Goal: Check status: Check status

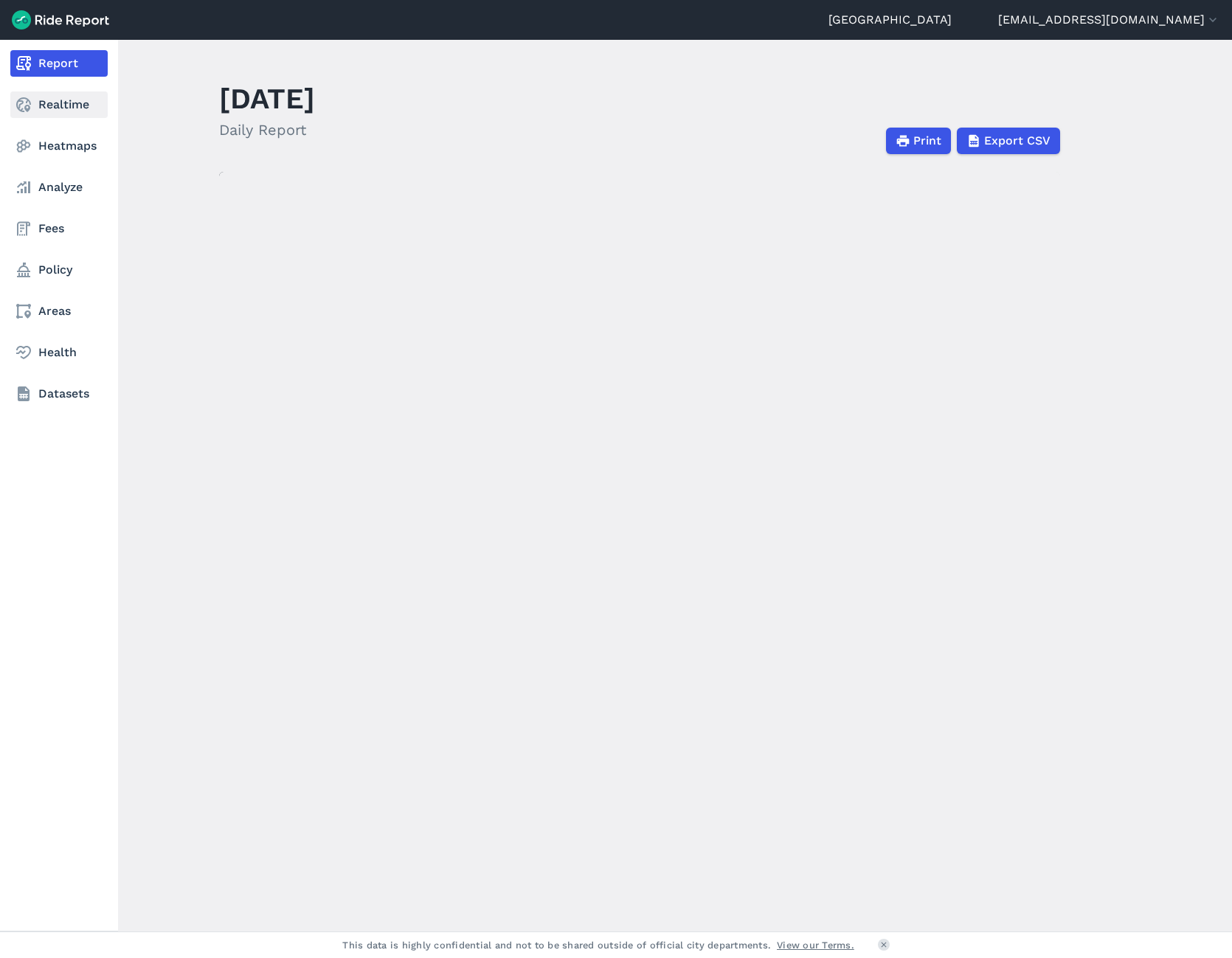
click at [49, 99] on link "Realtime" at bounding box center [58, 104] width 97 height 27
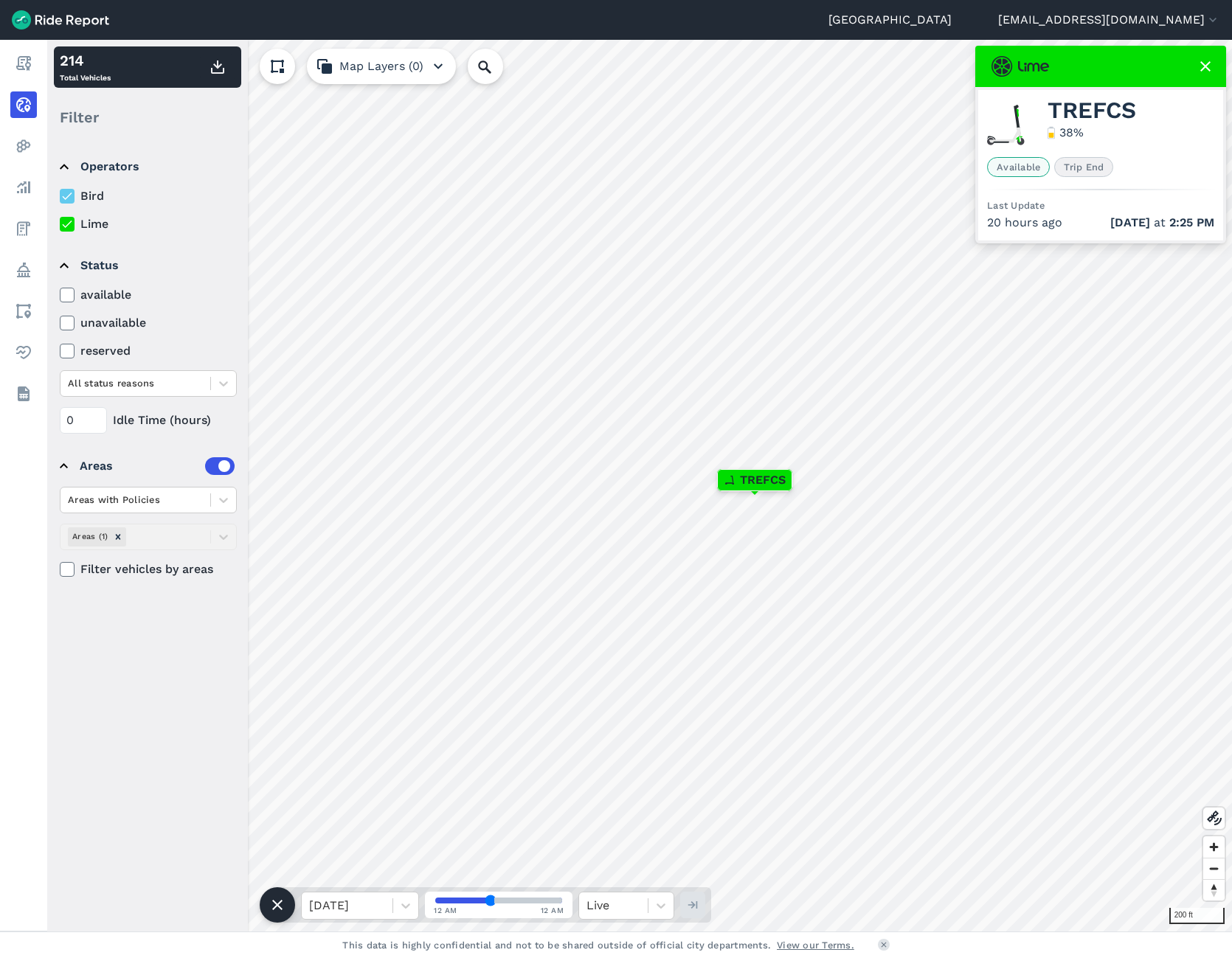
drag, startPoint x: 492, startPoint y: 897, endPoint x: 532, endPoint y: 897, distance: 40.0
click at [528, 900] on input "range" at bounding box center [499, 901] width 127 height 6
type input "41"
click at [365, 900] on div at bounding box center [347, 905] width 76 height 21
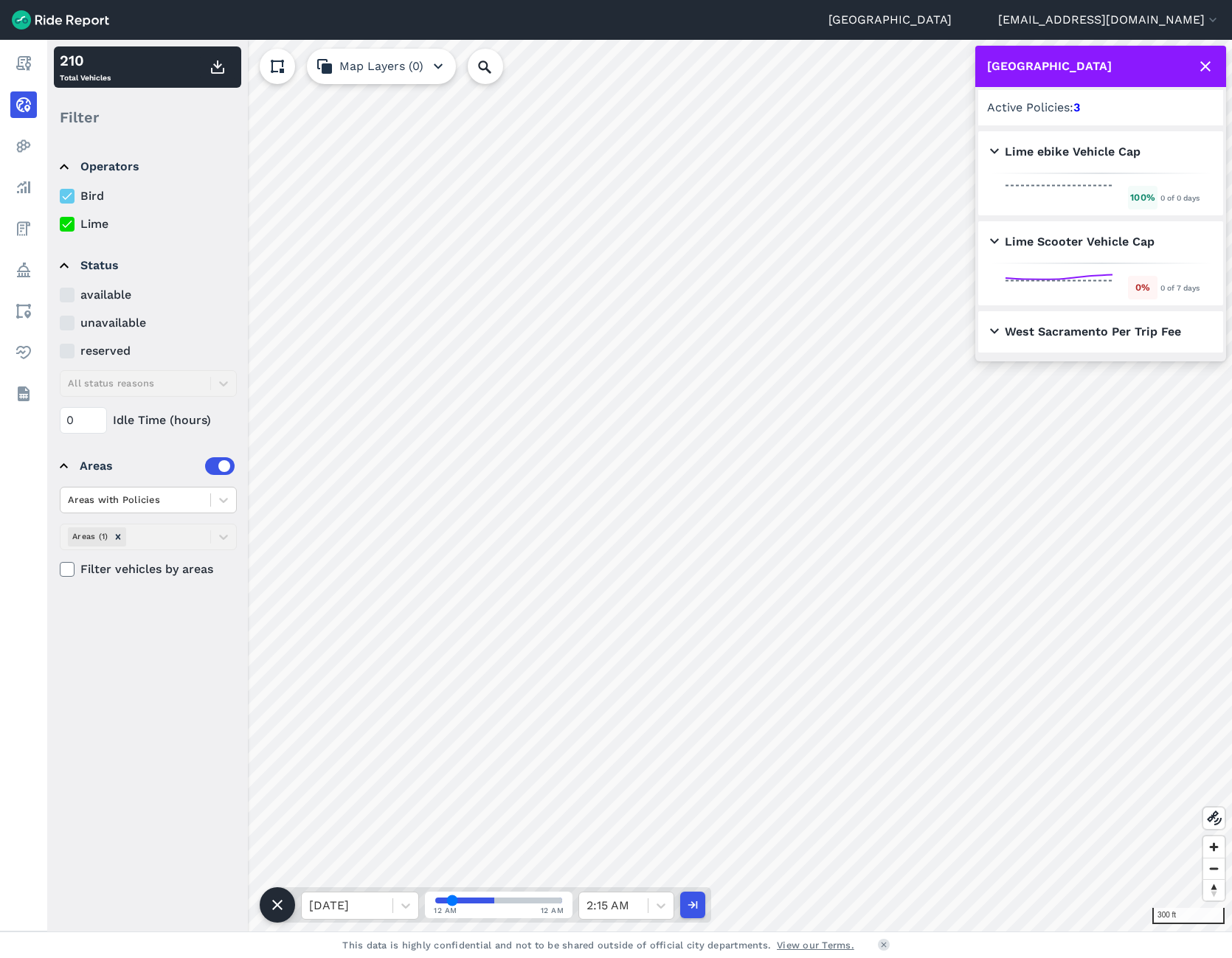
click at [452, 899] on input "range" at bounding box center [499, 901] width 127 height 6
click at [504, 899] on span at bounding box center [499, 900] width 130 height 9
click at [486, 902] on input "range" at bounding box center [499, 901] width 127 height 6
drag, startPoint x: 504, startPoint y: 900, endPoint x: 528, endPoint y: 898, distance: 24.1
click at [528, 898] on input "range" at bounding box center [499, 901] width 127 height 6
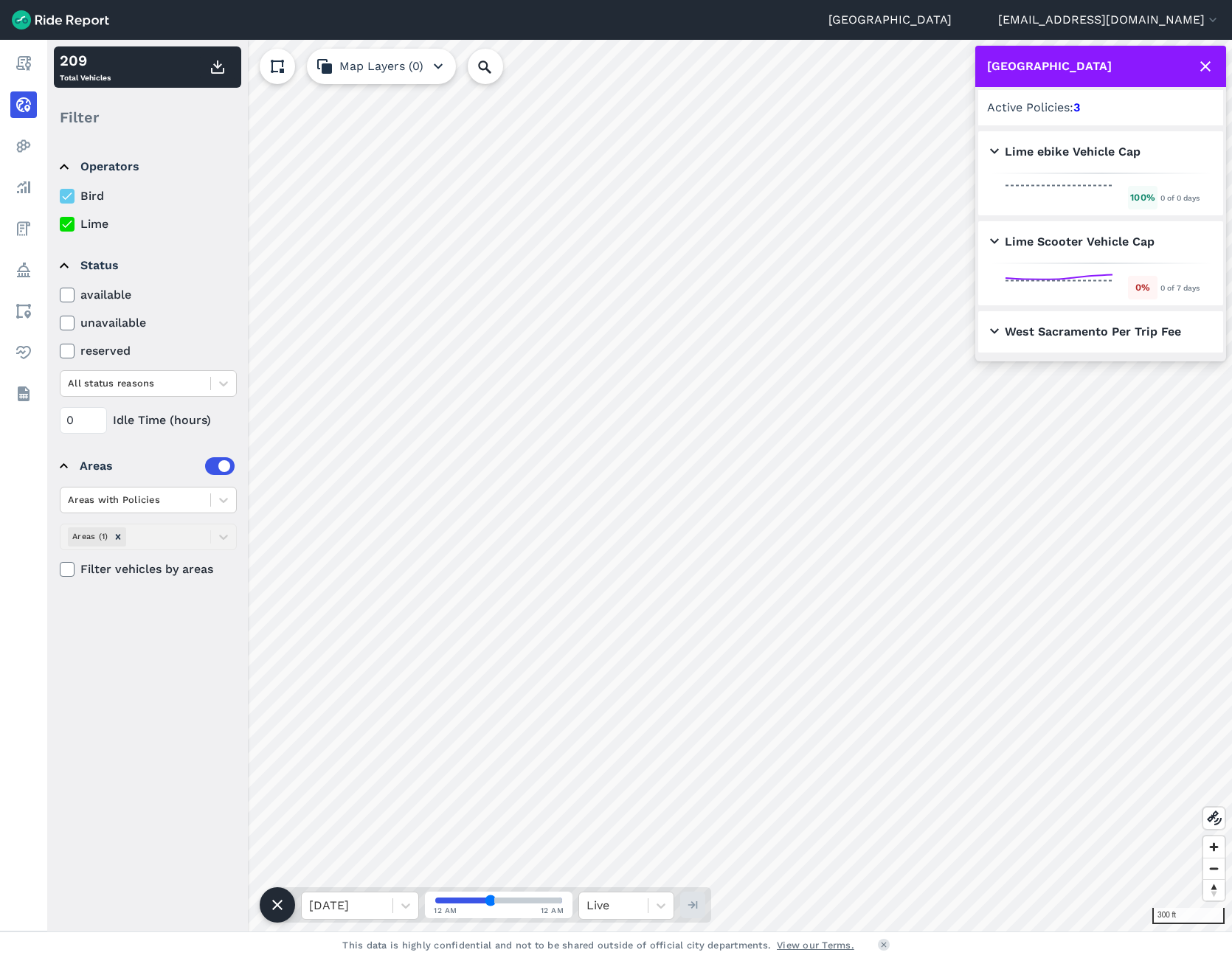
type input "41"
